Goal: Navigation & Orientation: Go to known website

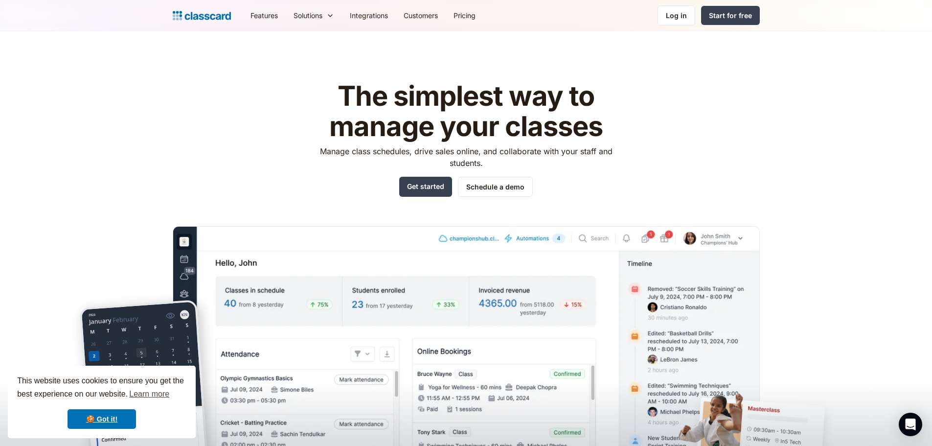
click at [833, 166] on header "The simplest way to manage your classes Manage class schedules, drive sales onl…" at bounding box center [466, 258] width 932 height 454
click at [678, 16] on div "Log in" at bounding box center [676, 15] width 21 height 10
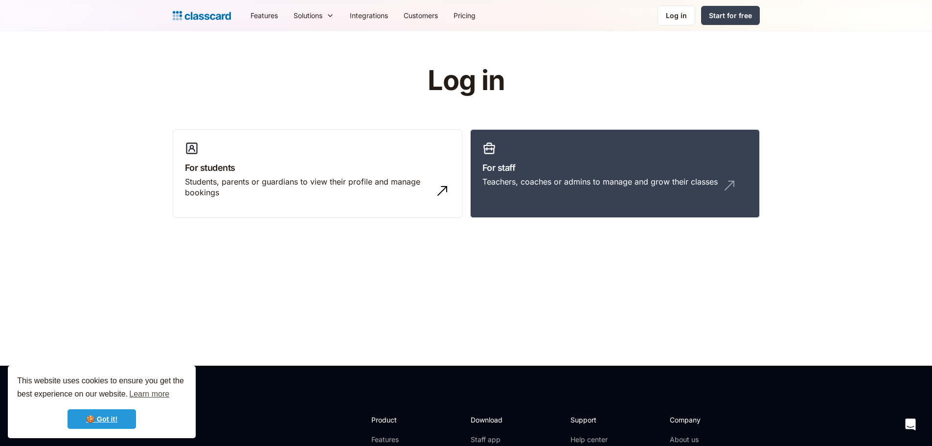
drag, startPoint x: 105, startPoint y: 415, endPoint x: 106, endPoint y: 408, distance: 7.5
click at [105, 415] on link "🍪 Got it!" at bounding box center [102, 419] width 69 height 20
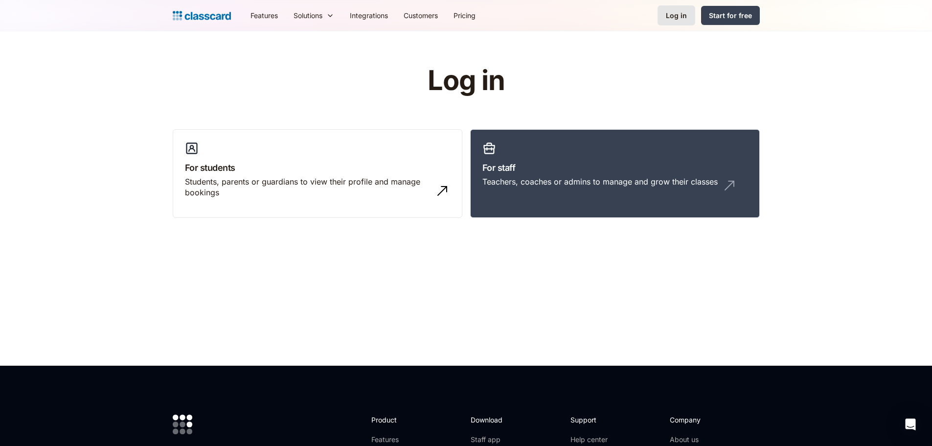
click at [676, 19] on div "Log in" at bounding box center [676, 15] width 21 height 10
